Goal: Download file/media

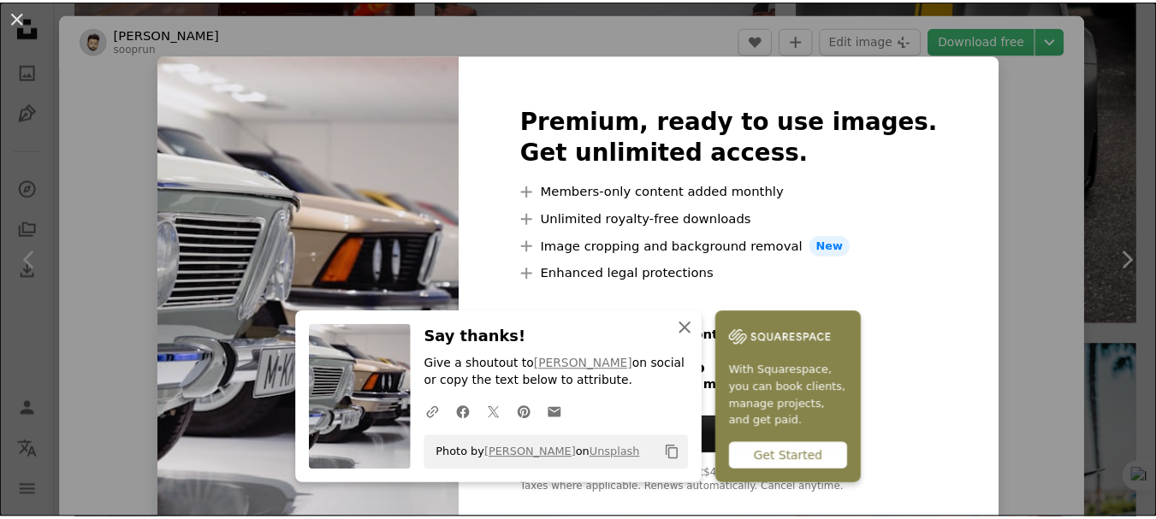
scroll to position [2056, 0]
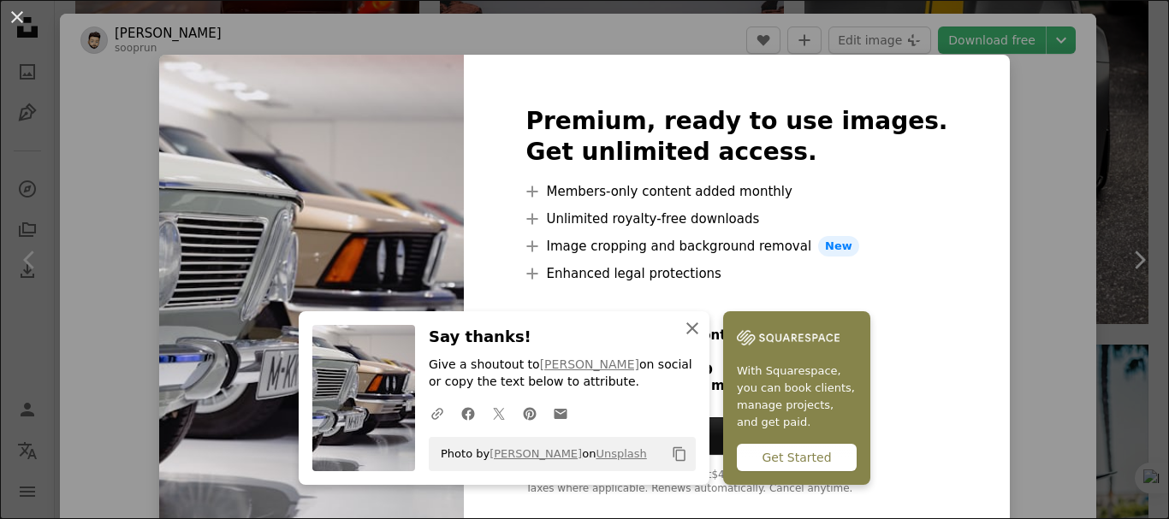
click at [698, 326] on icon "button" at bounding box center [692, 329] width 12 height 12
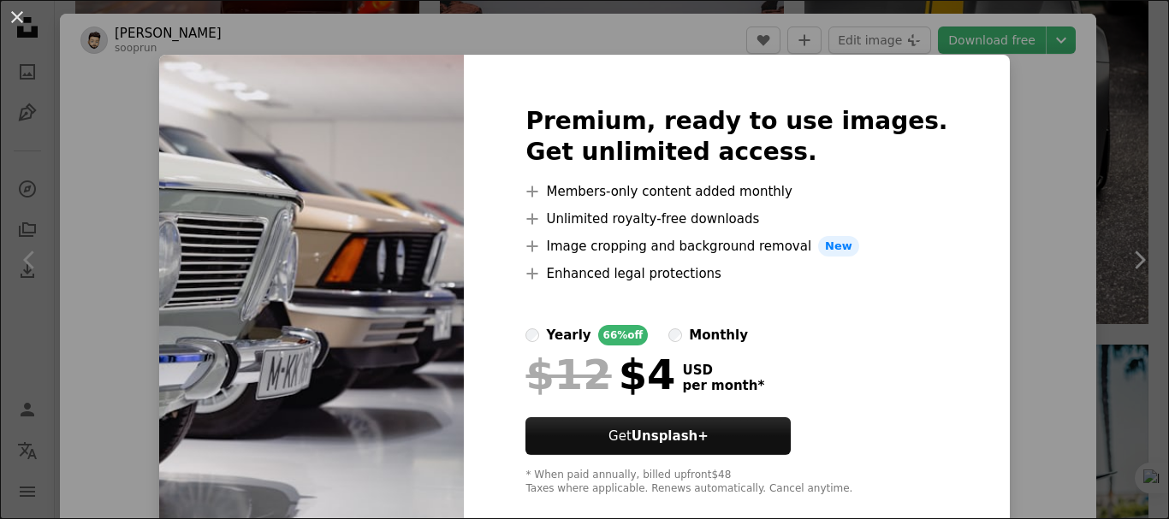
click at [406, 376] on img at bounding box center [311, 301] width 305 height 493
click at [1085, 118] on div "An X shape Premium, ready to use images. Get unlimited access. A plus sign Memb…" at bounding box center [584, 259] width 1169 height 519
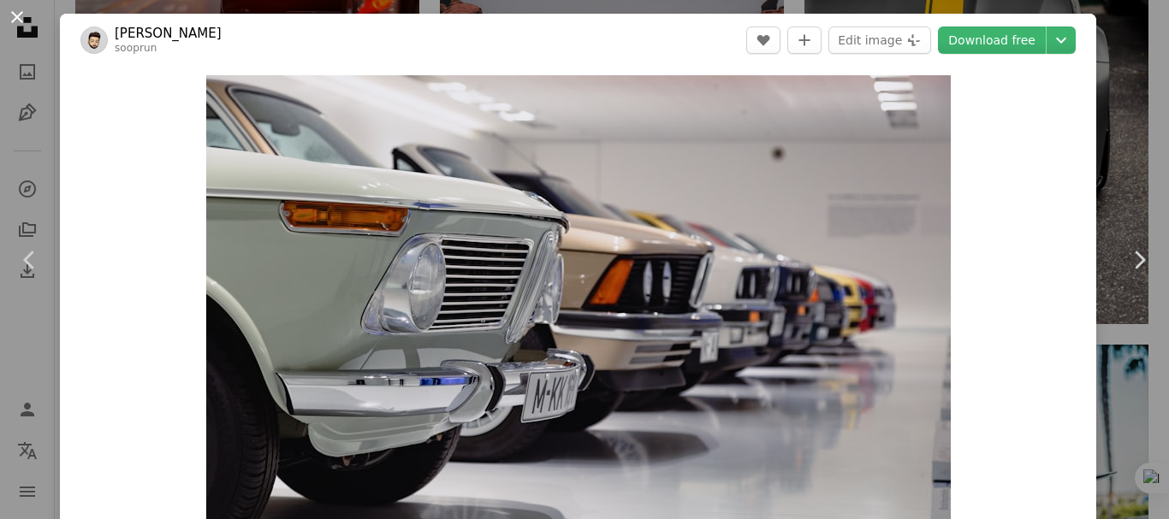
click at [16, 15] on button "An X shape" at bounding box center [17, 17] width 21 height 21
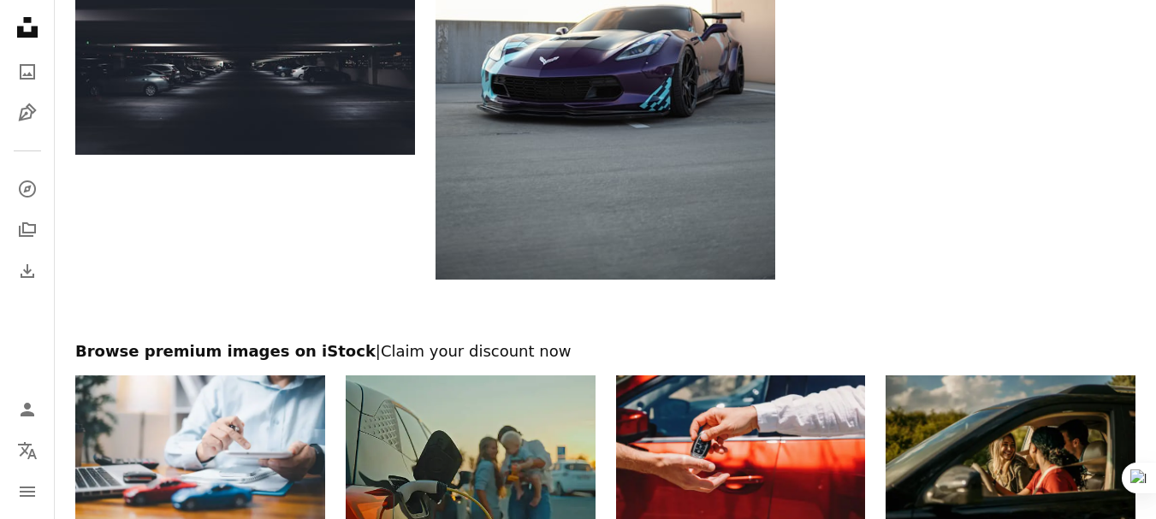
scroll to position [5160, 0]
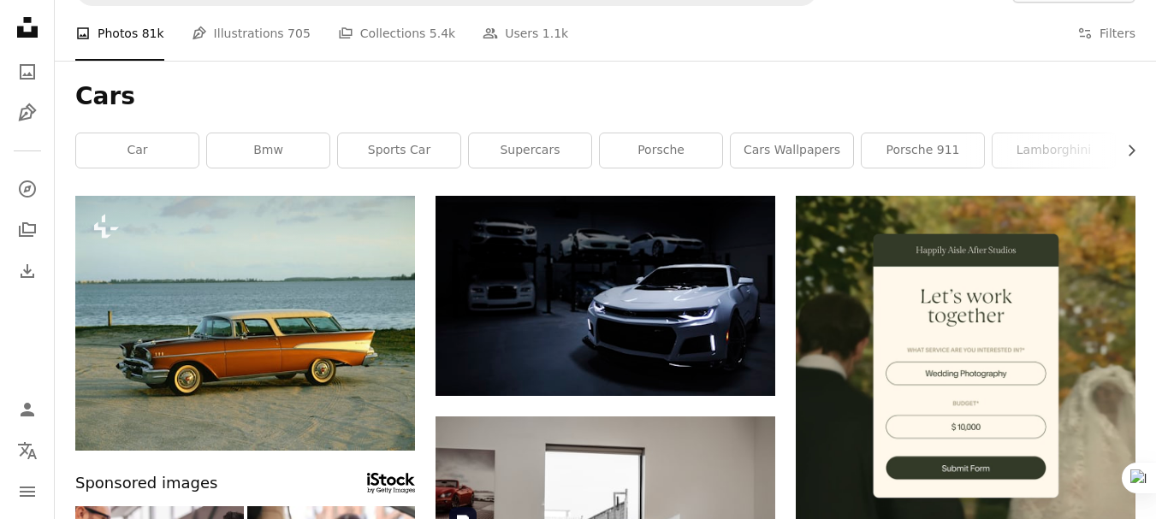
scroll to position [0, 0]
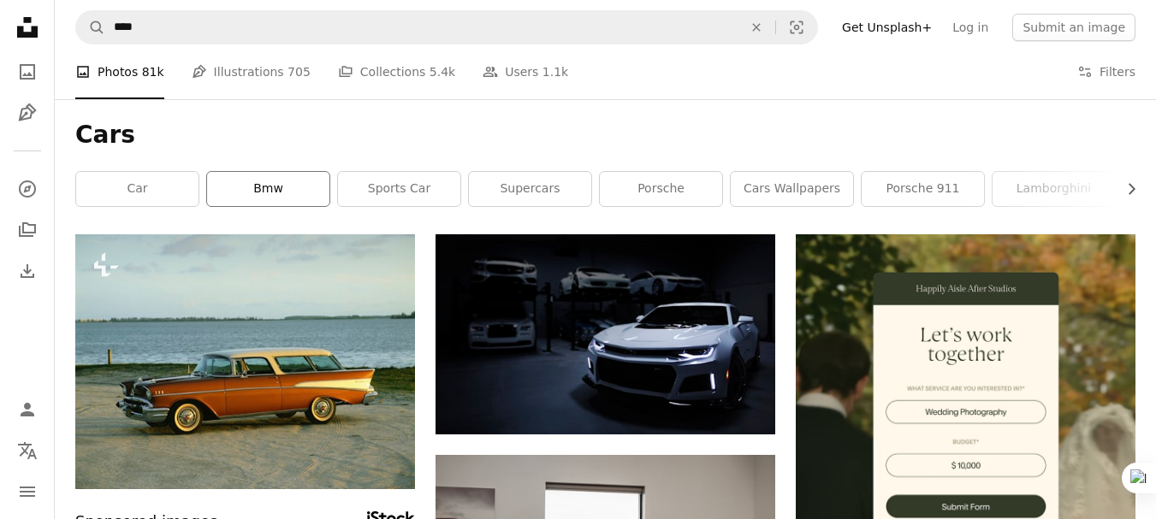
click at [290, 187] on link "bmw" at bounding box center [268, 189] width 122 height 34
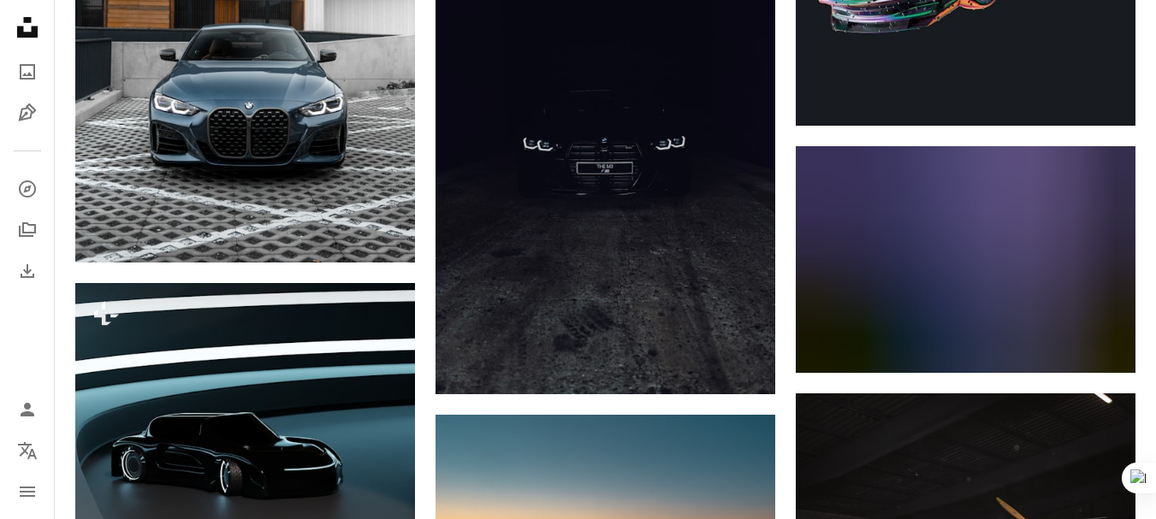
scroll to position [7472, 0]
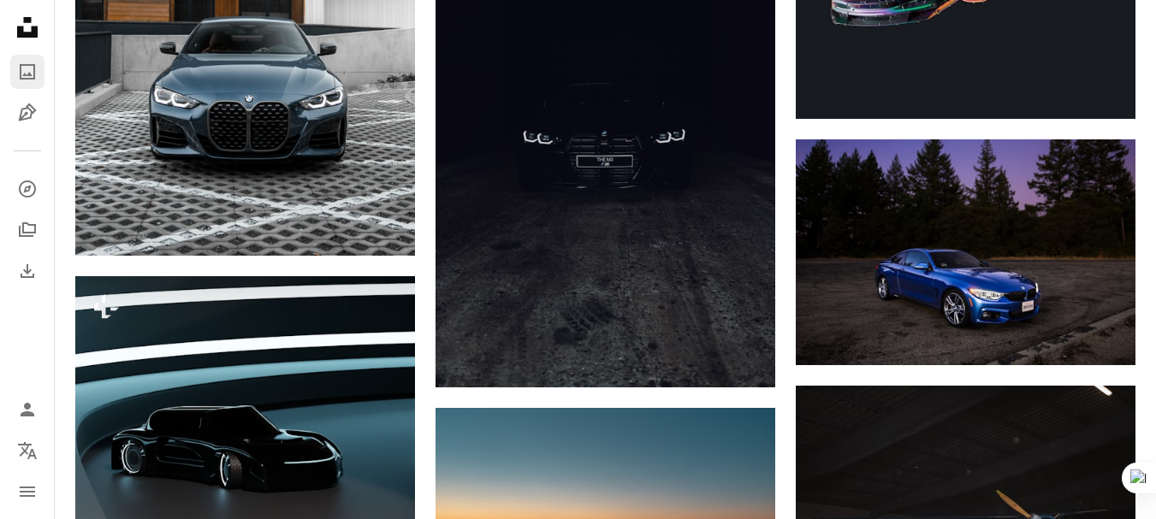
click at [15, 67] on link "A photo" at bounding box center [27, 72] width 34 height 34
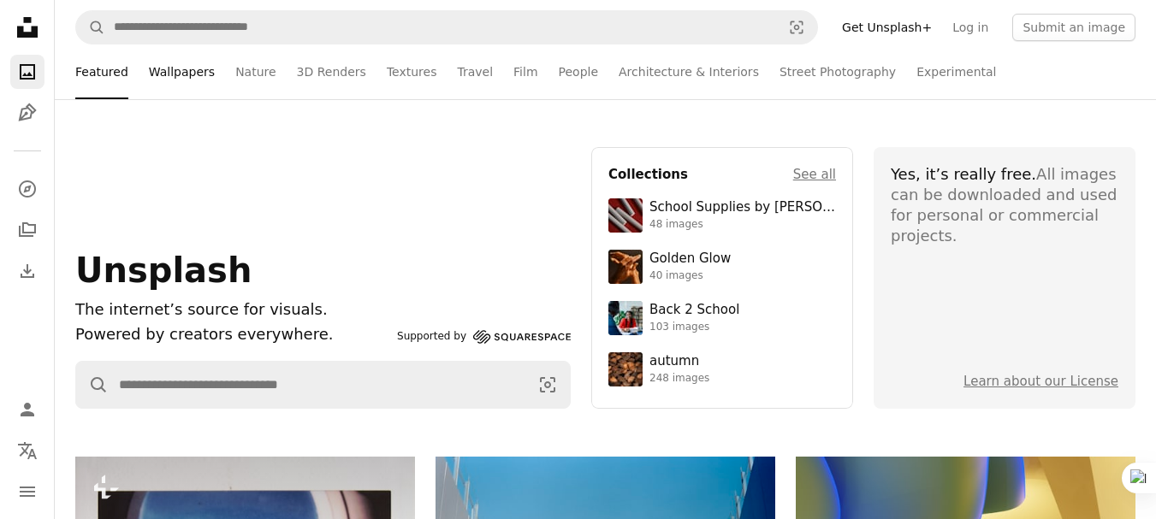
click at [161, 60] on link "Wallpapers" at bounding box center [182, 71] width 66 height 55
